Goal: Browse casually

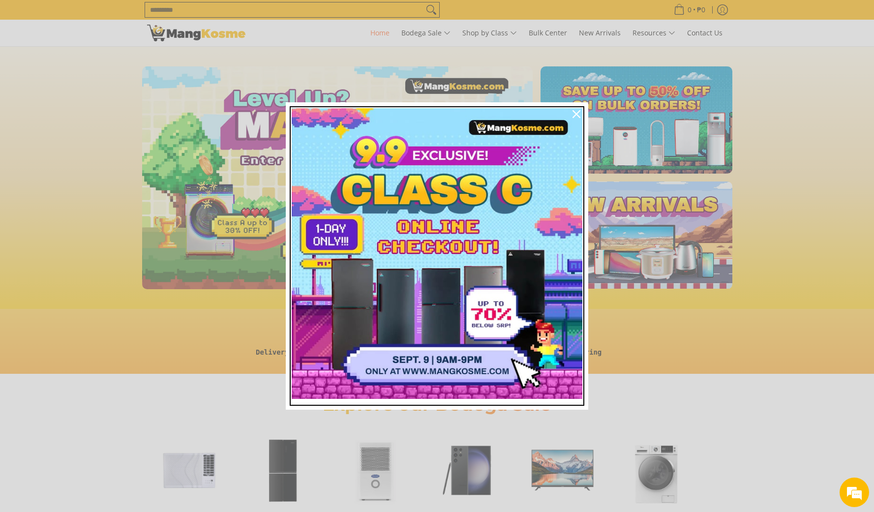
click at [446, 256] on img "Marketing offer form" at bounding box center [437, 253] width 291 height 291
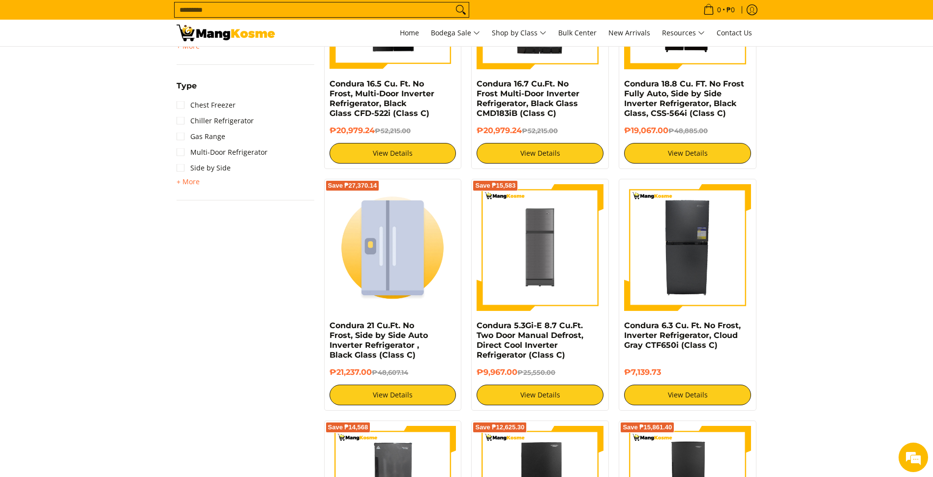
scroll to position [1097, 0]
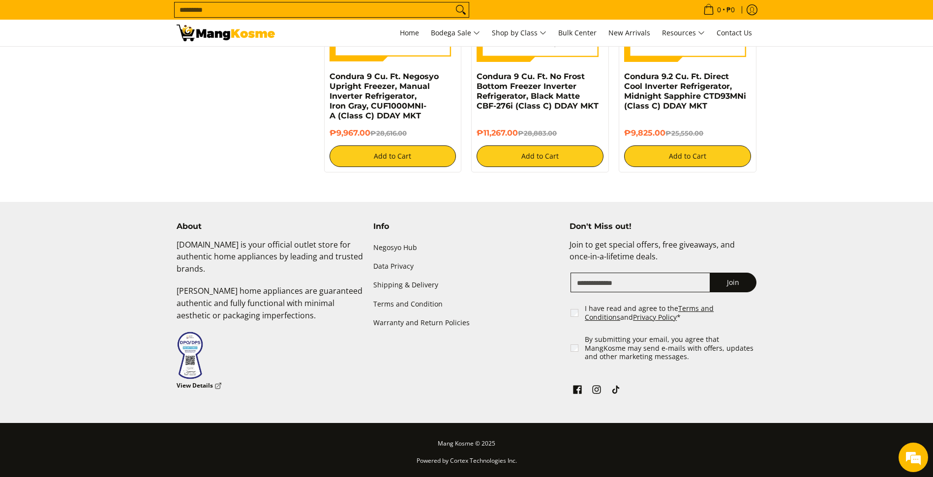
scroll to position [379, 0]
